Goal: Information Seeking & Learning: Learn about a topic

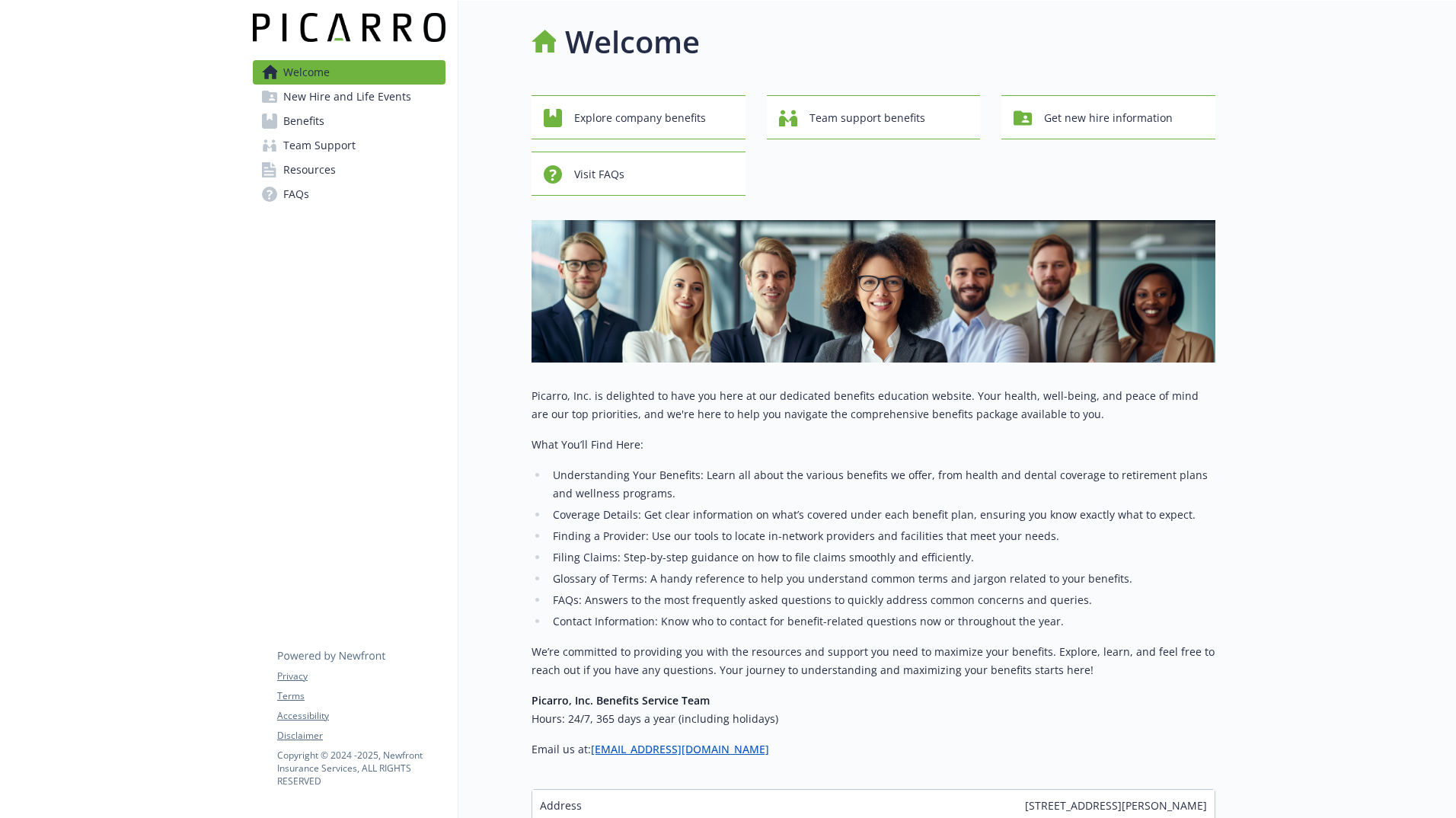
scroll to position [188, 0]
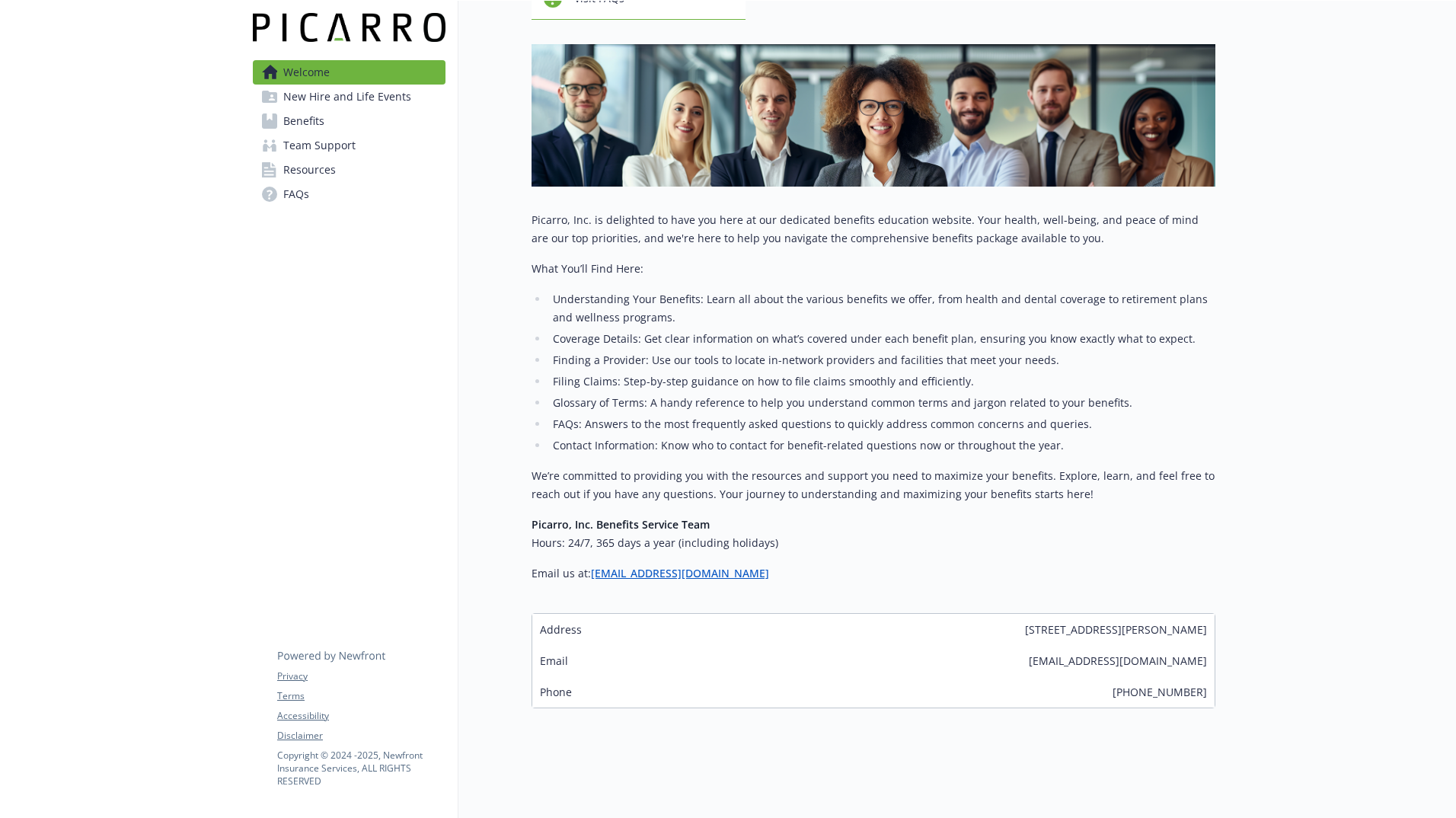
click at [348, 125] on link "Benefits" at bounding box center [349, 121] width 192 height 24
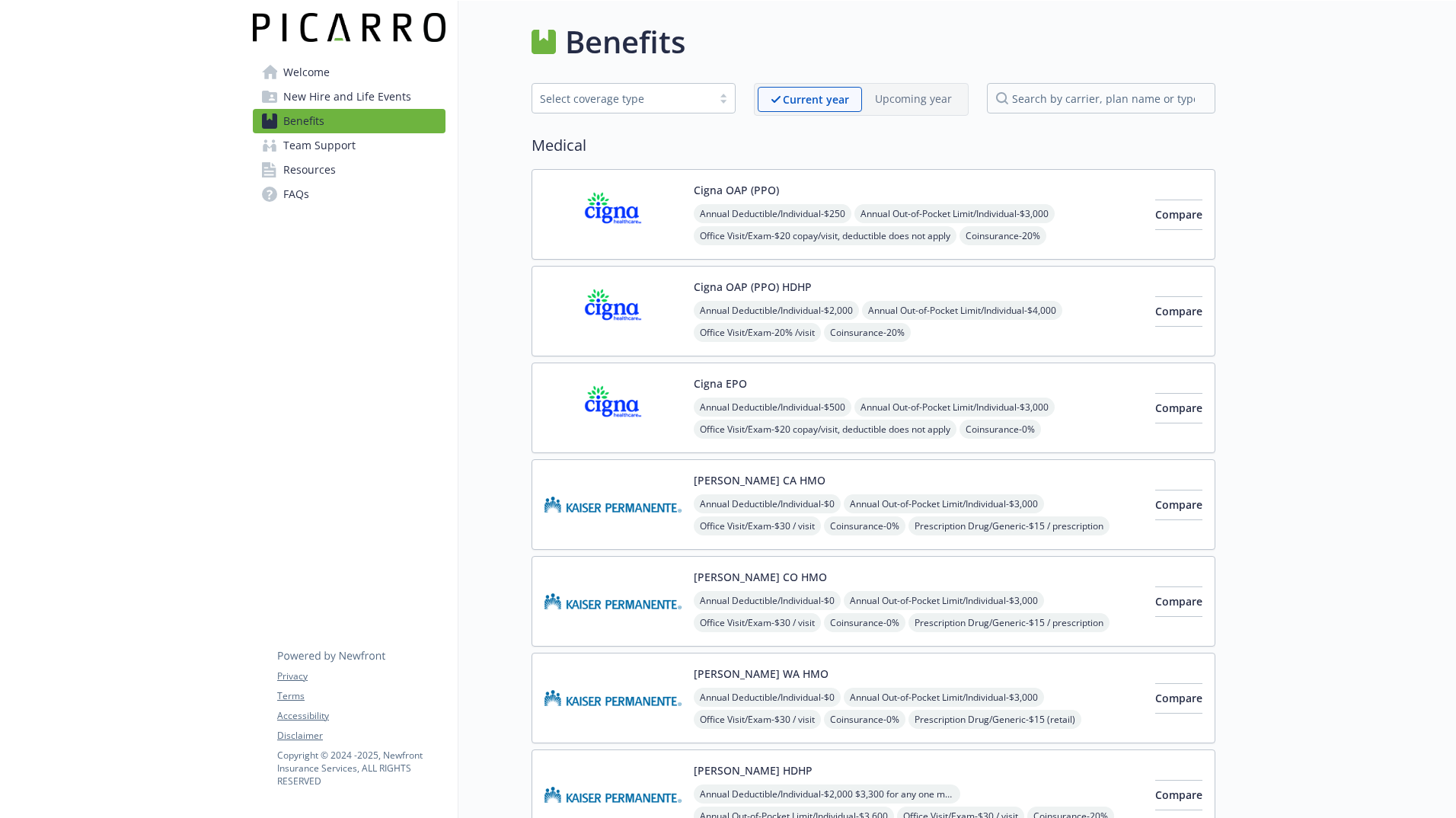
click at [1155, 239] on div "Compare" at bounding box center [1178, 215] width 47 height 65
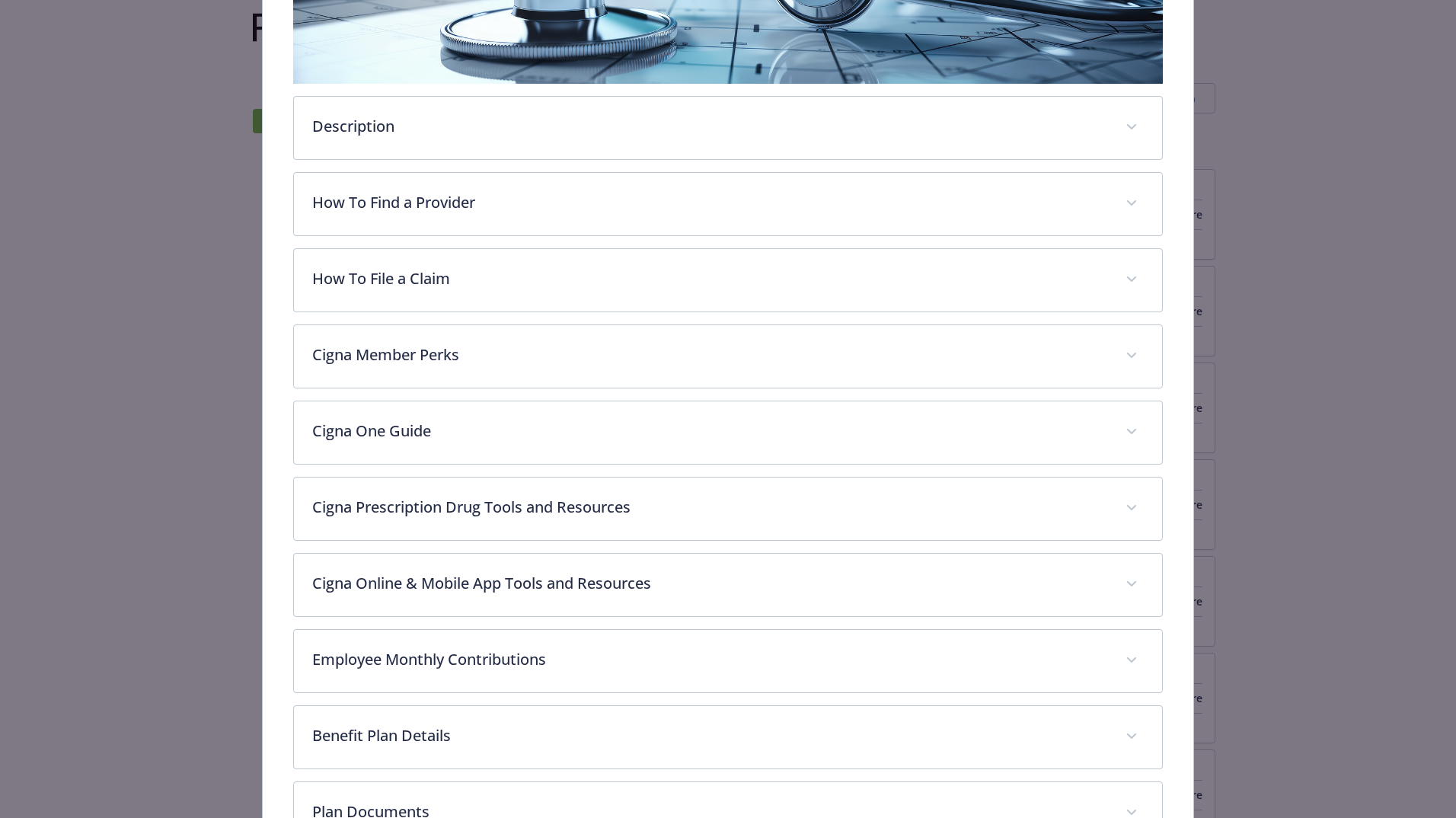
scroll to position [542, 0]
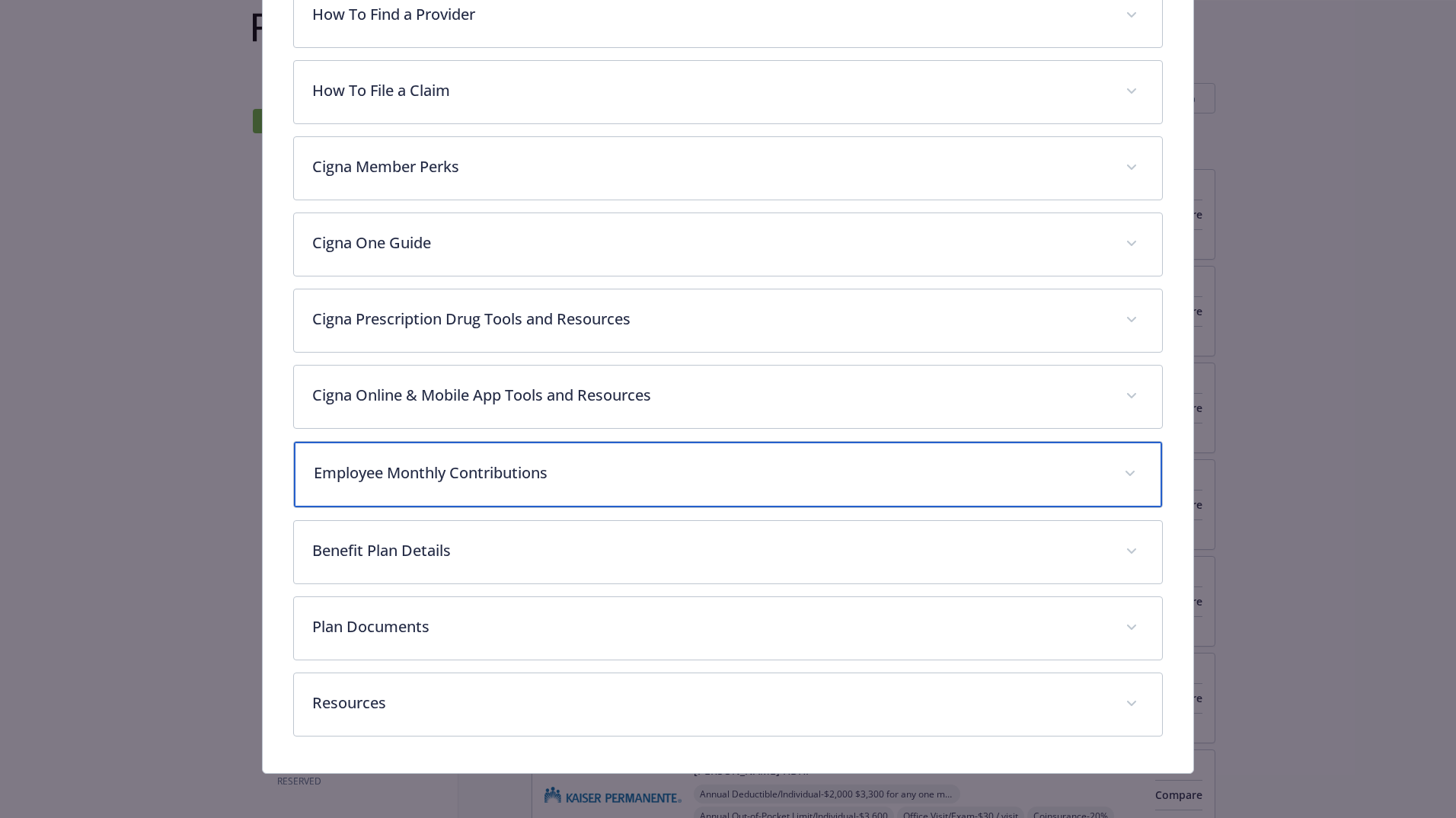
click at [709, 485] on div "Employee Monthly Contributions" at bounding box center [728, 474] width 868 height 66
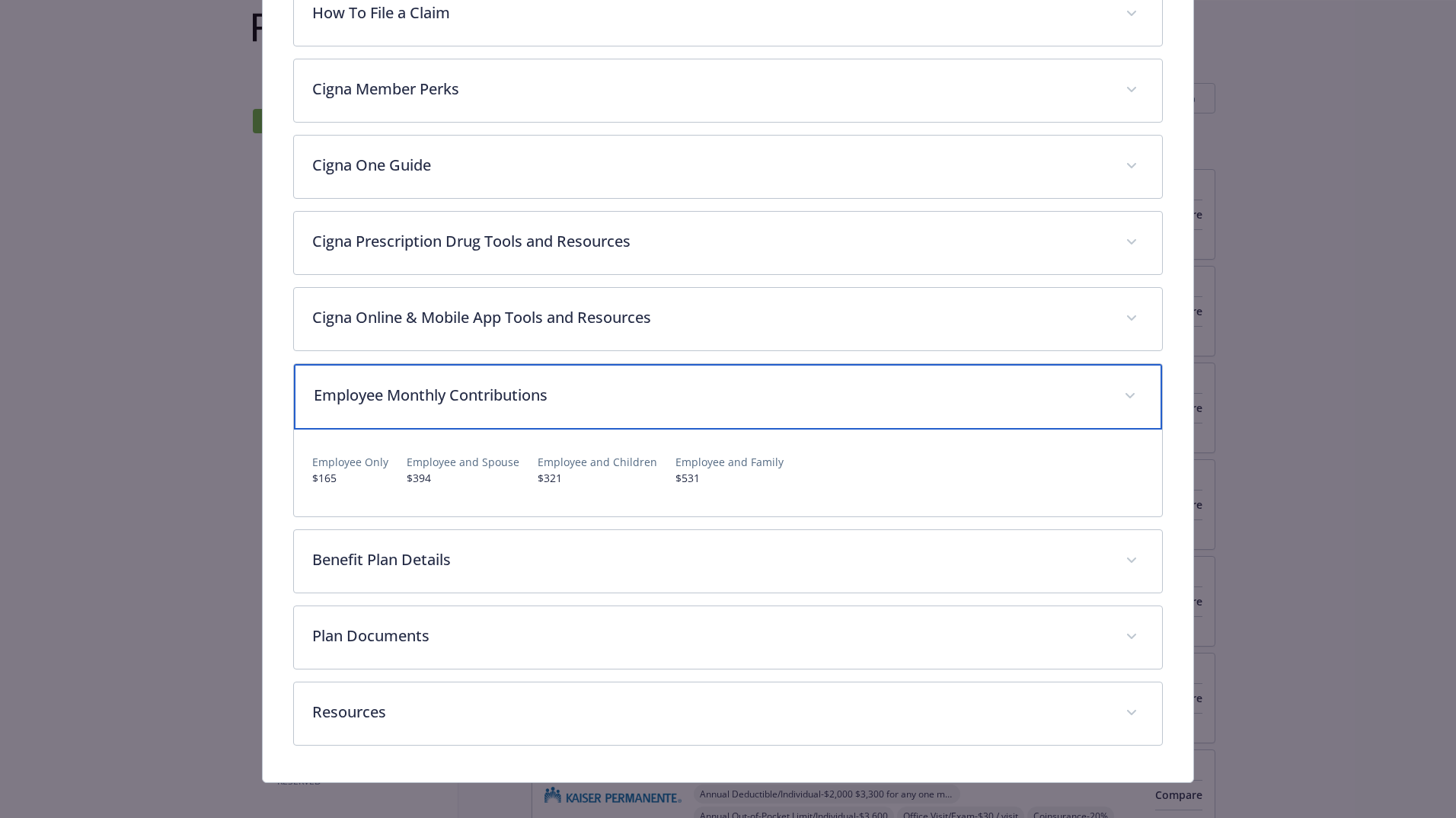
scroll to position [621, 0]
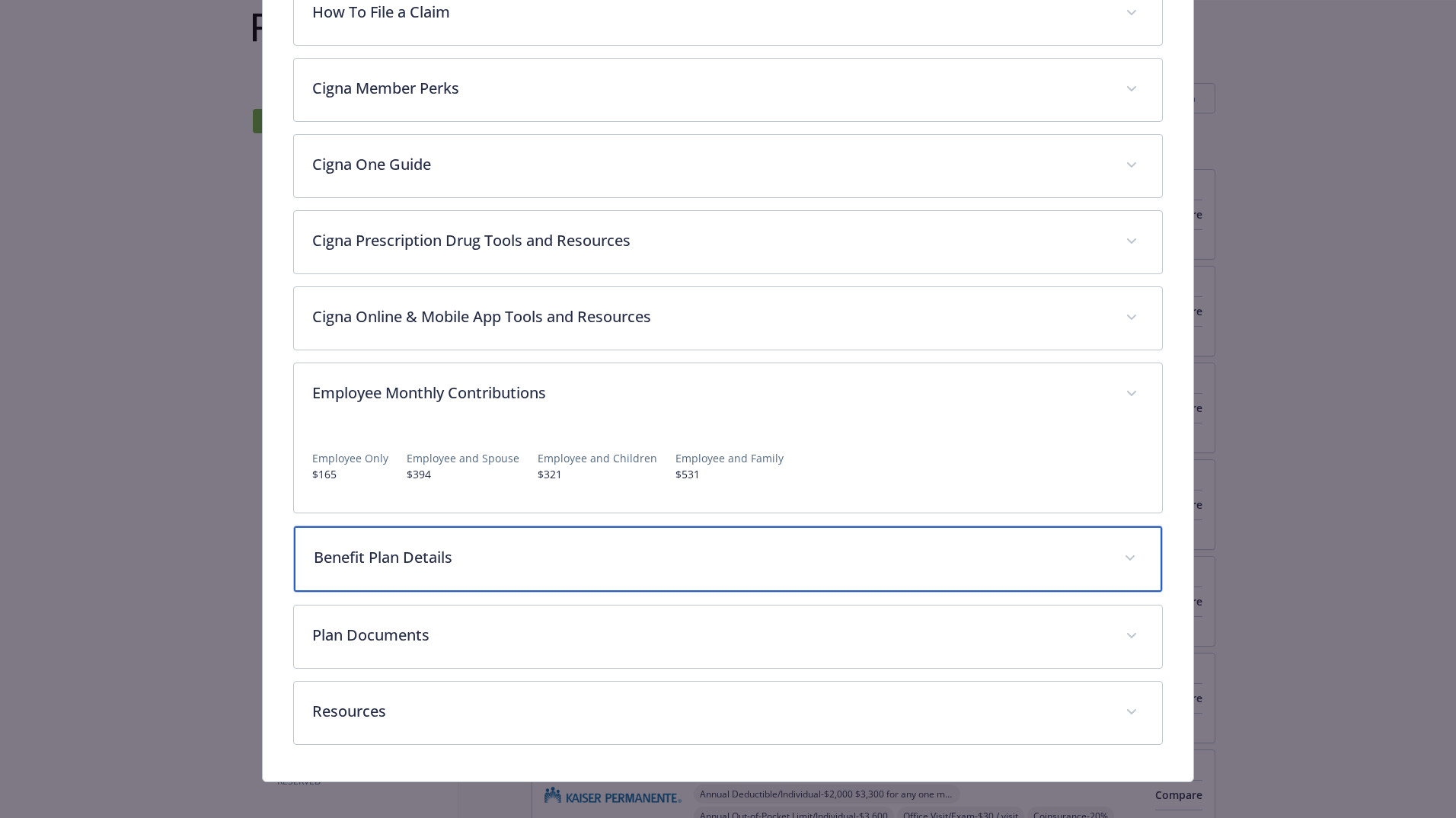
click at [708, 576] on div "Benefit Plan Details" at bounding box center [728, 559] width 868 height 66
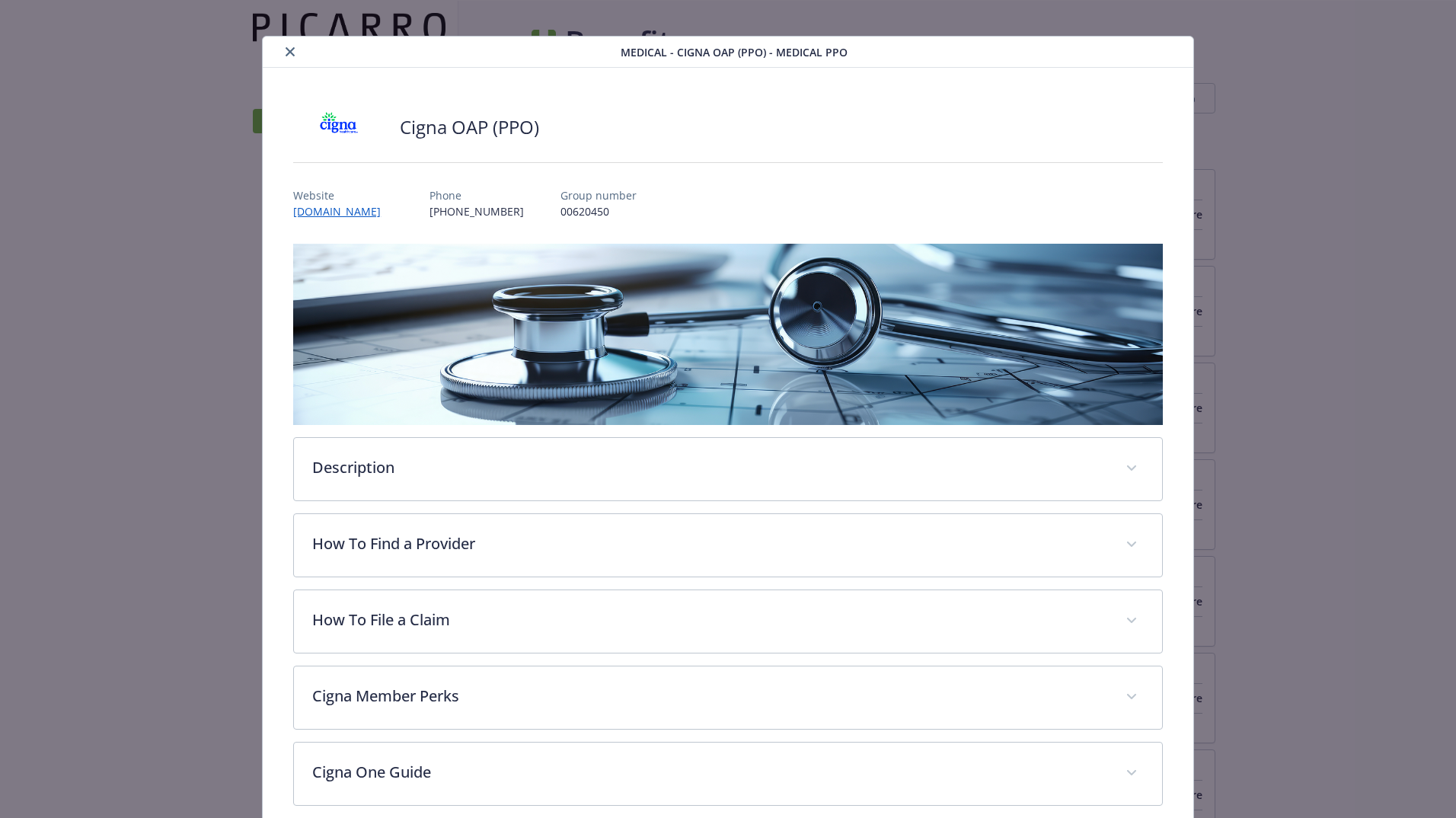
scroll to position [0, 0]
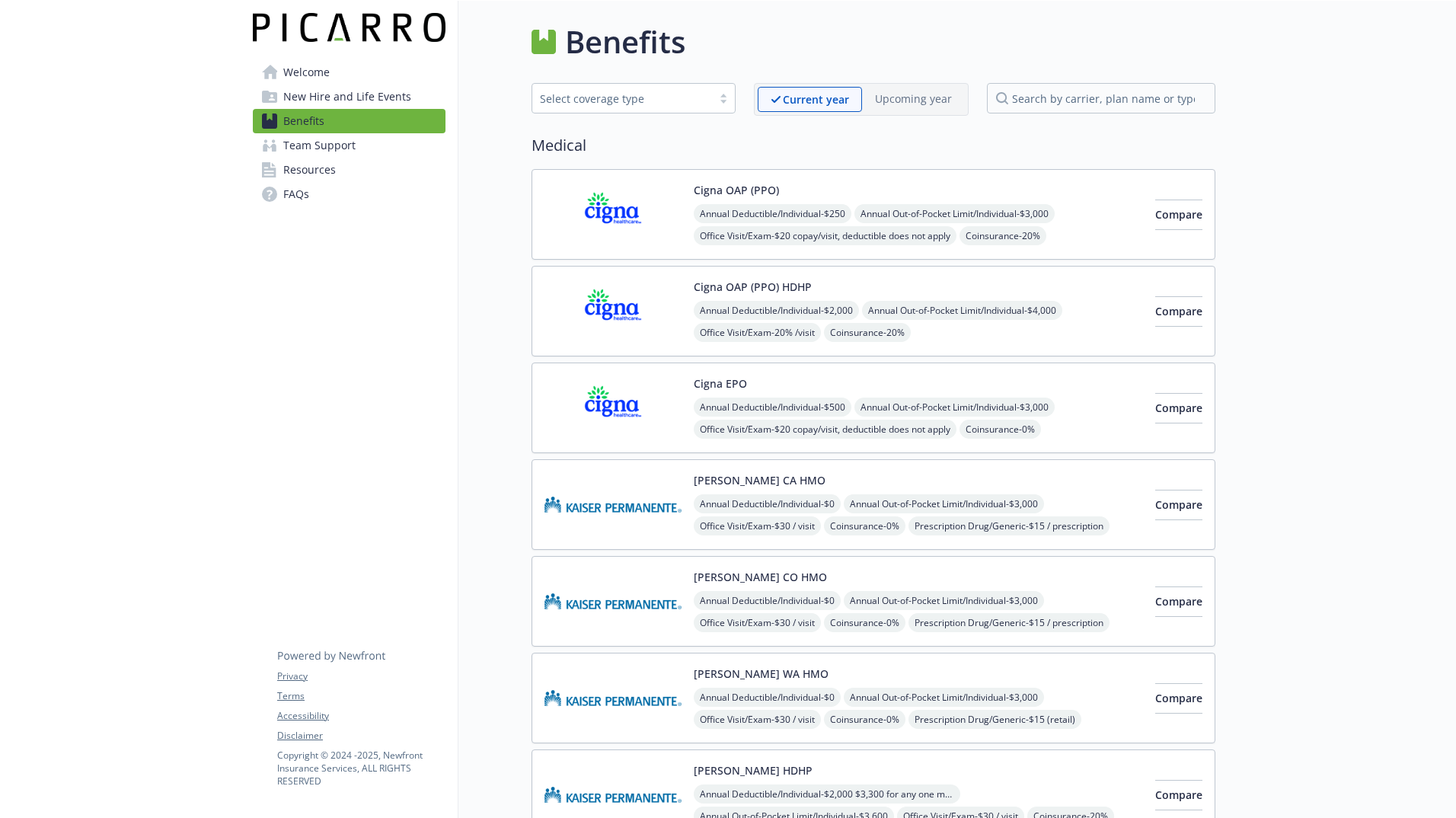
click at [670, 217] on img at bounding box center [613, 215] width 137 height 65
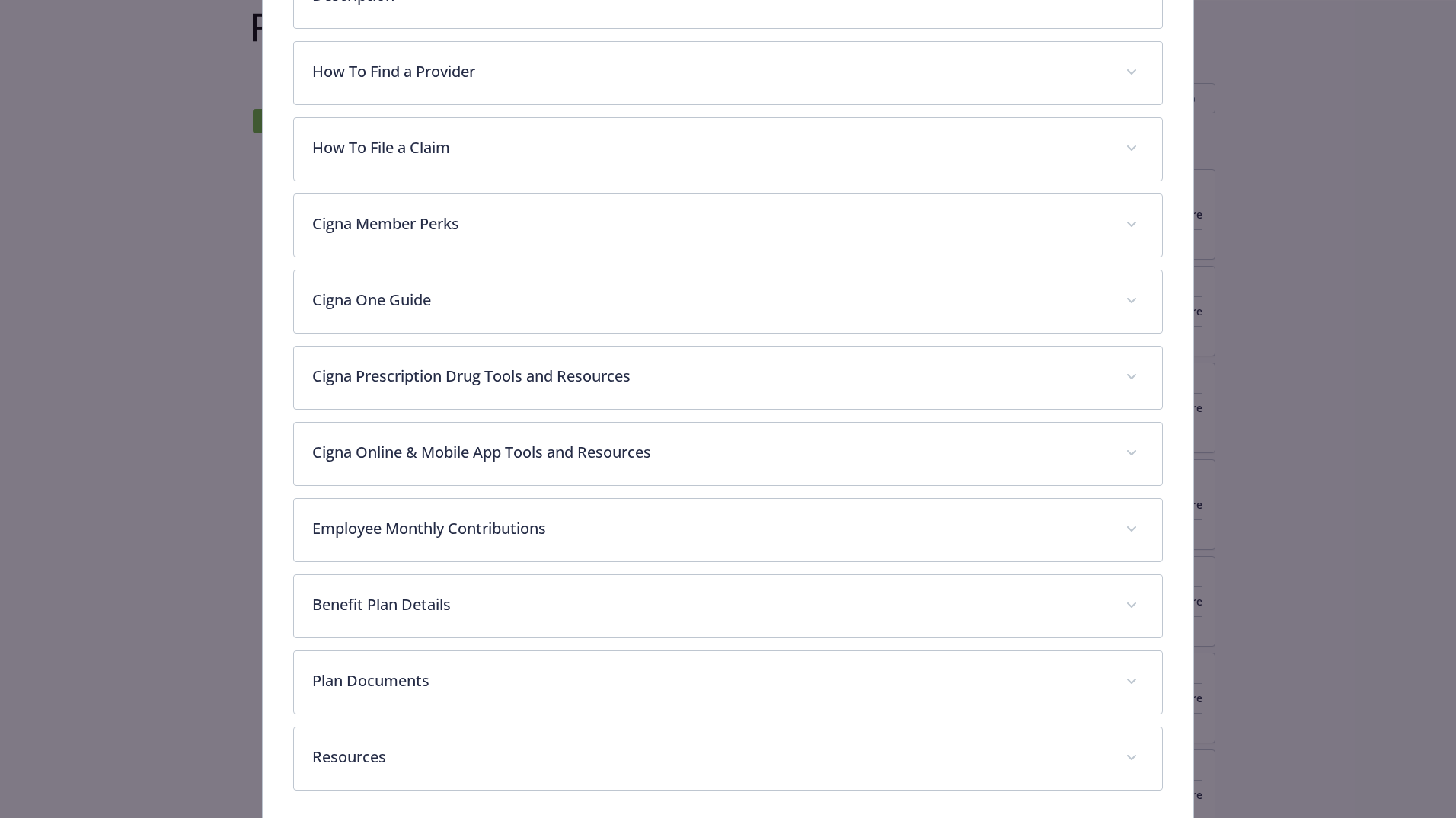
scroll to position [486, 0]
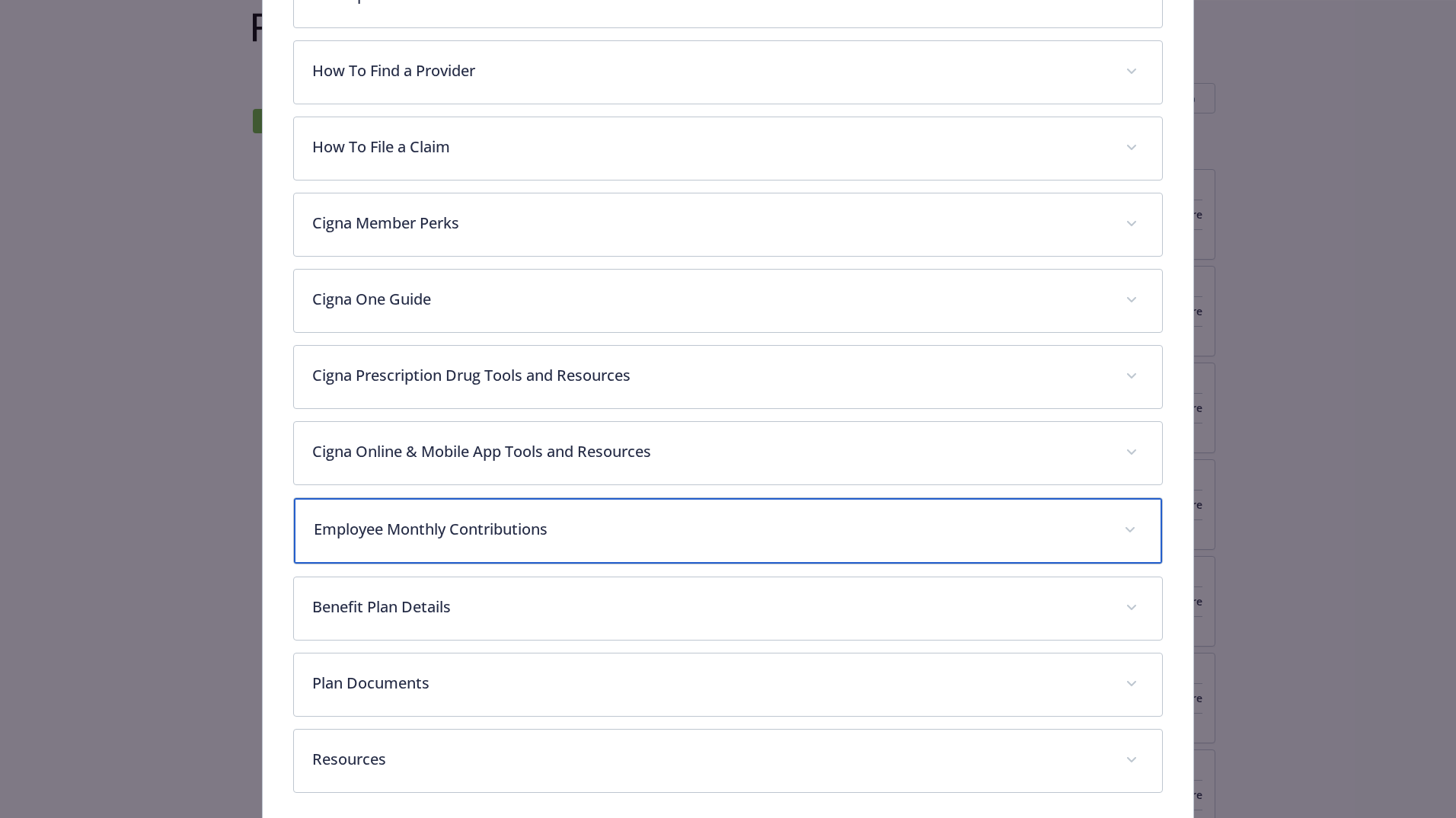
click at [708, 506] on div "Employee Monthly Contributions" at bounding box center [728, 530] width 868 height 66
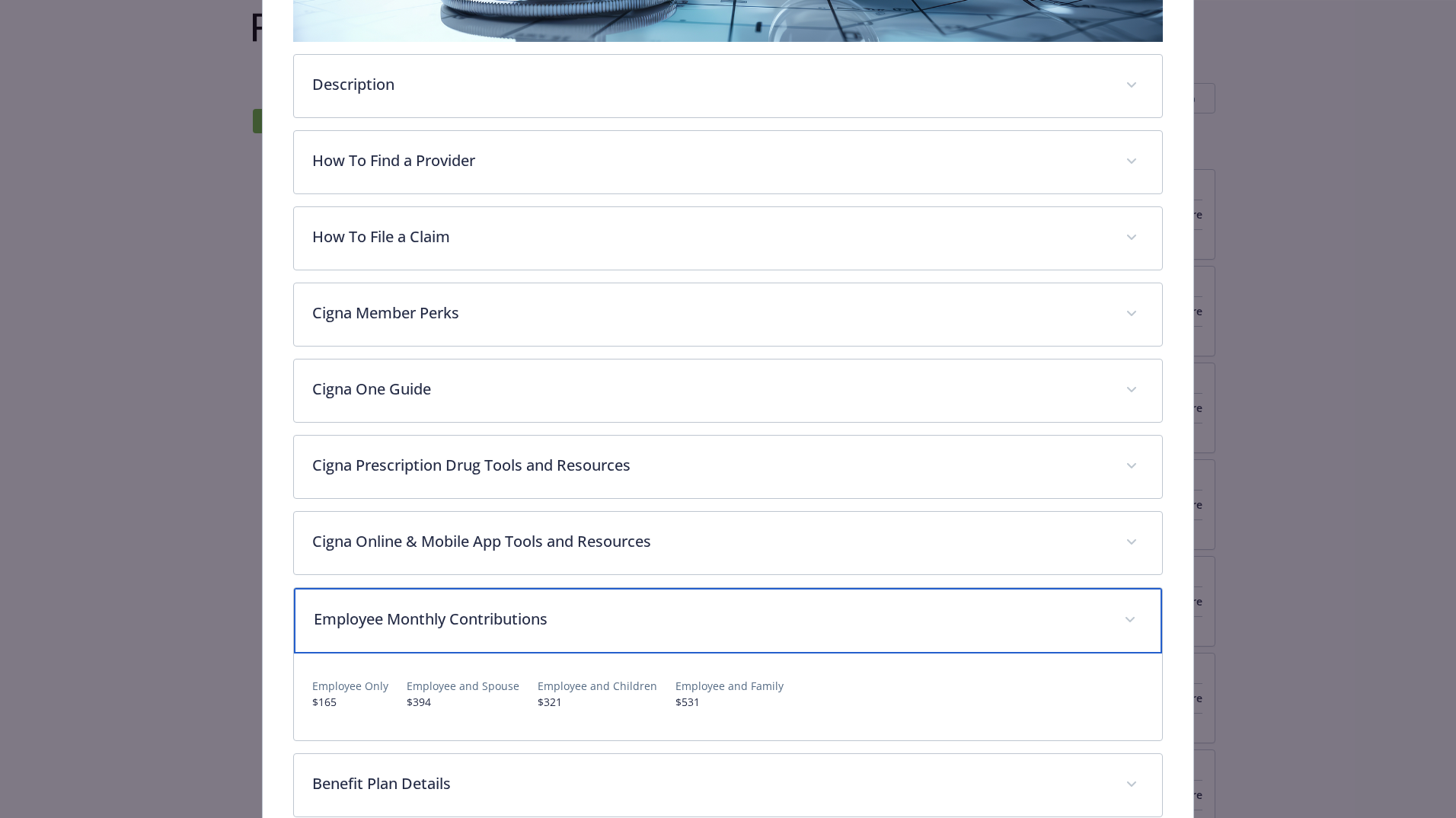
scroll to position [396, 0]
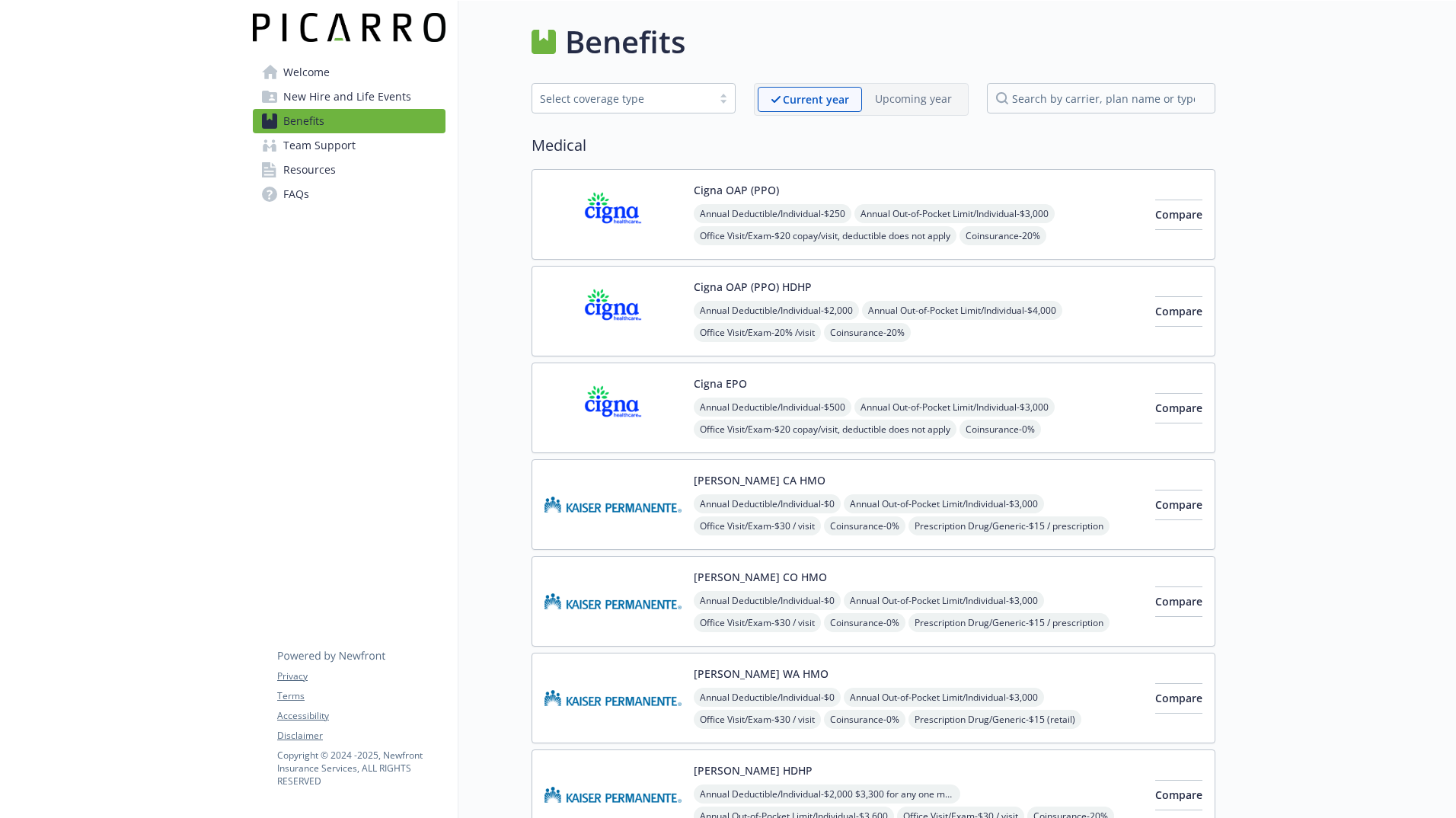
click at [350, 160] on link "Resources" at bounding box center [349, 169] width 192 height 24
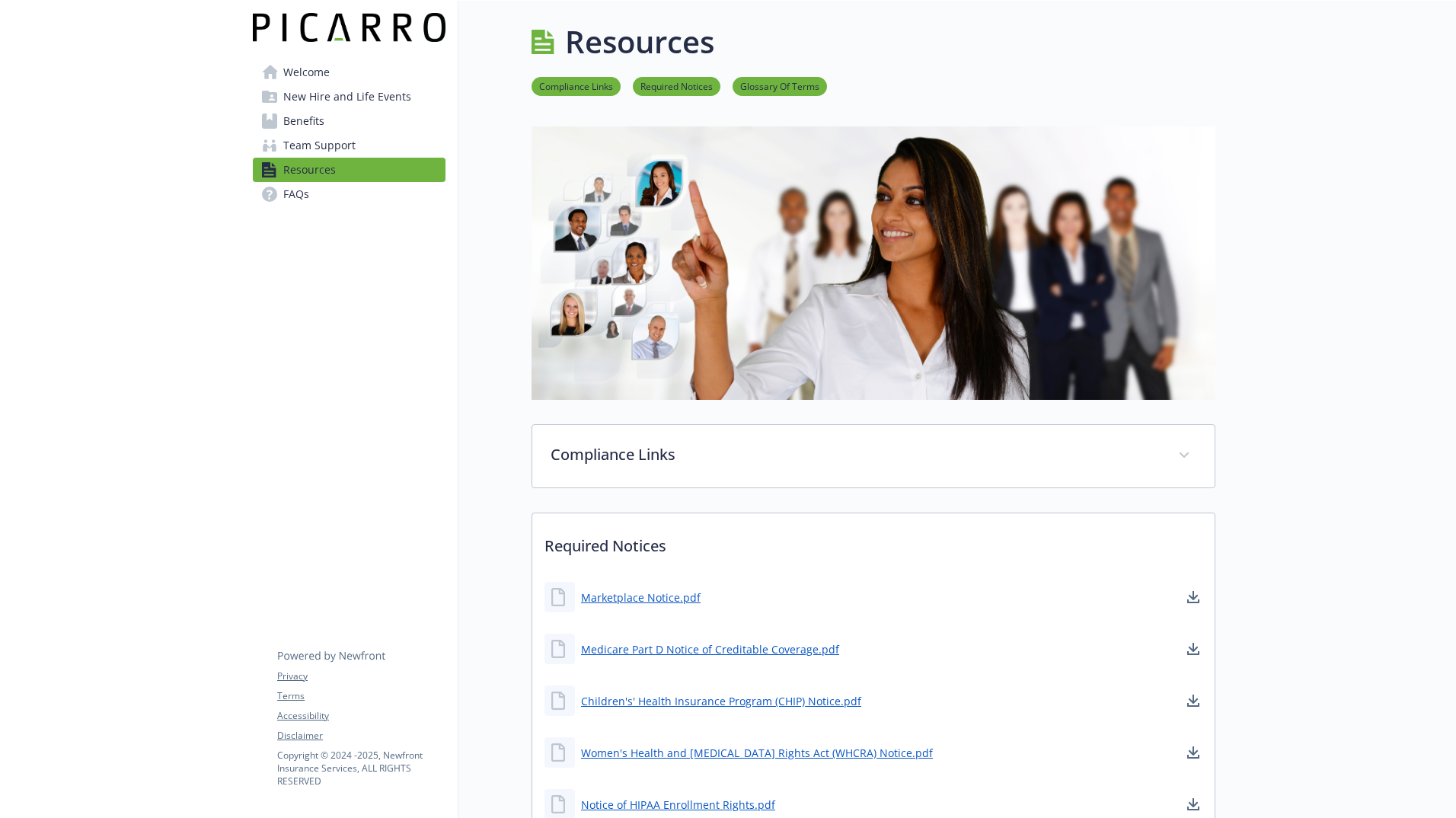
click at [363, 147] on link "Team Support" at bounding box center [349, 145] width 192 height 24
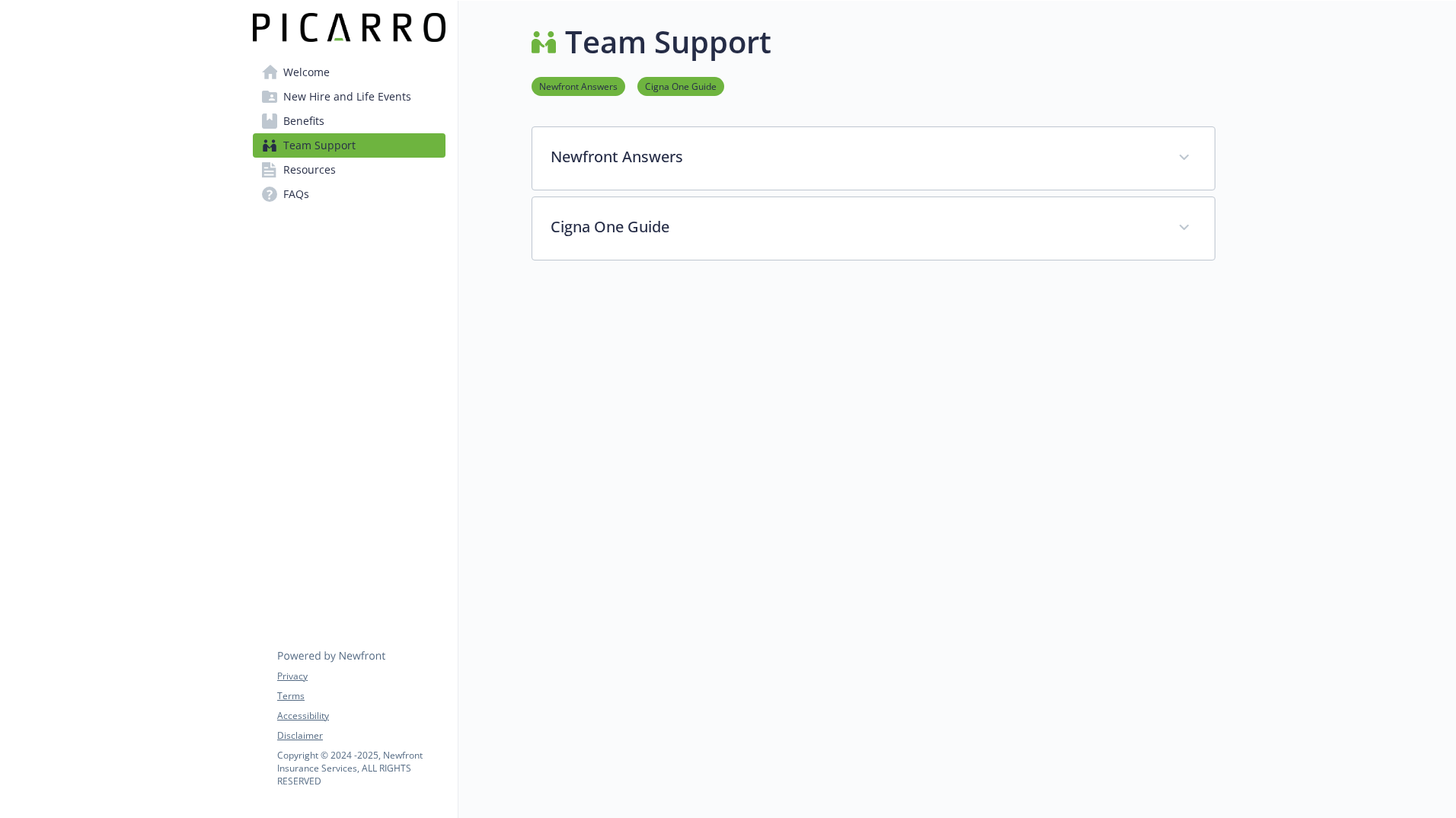
click at [346, 123] on link "Benefits" at bounding box center [349, 121] width 192 height 24
